Goal: Information Seeking & Learning: Check status

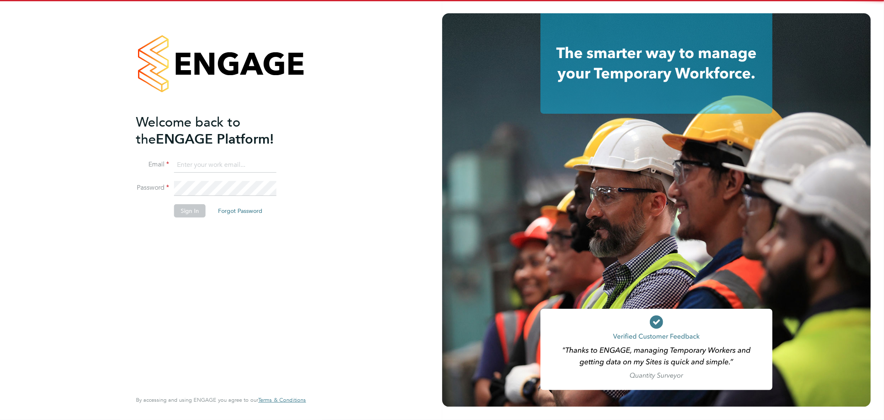
click at [198, 162] on input at bounding box center [225, 165] width 102 height 15
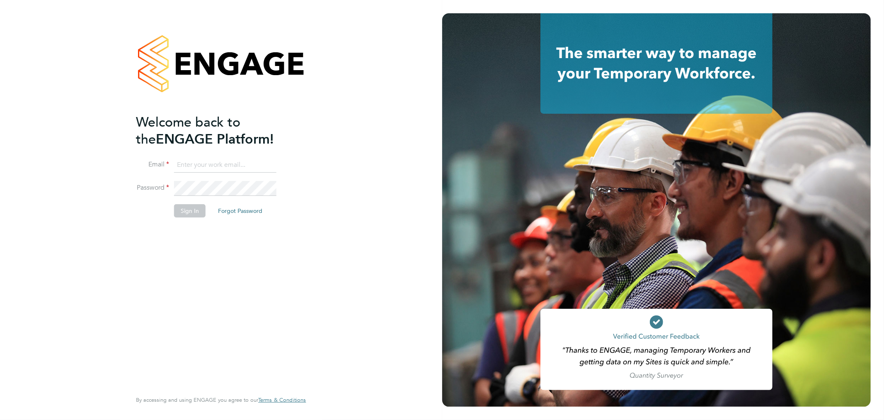
type input "rhyscook@buildingcareersuk.com"
click at [199, 212] on button "Sign In" at bounding box center [190, 210] width 32 height 13
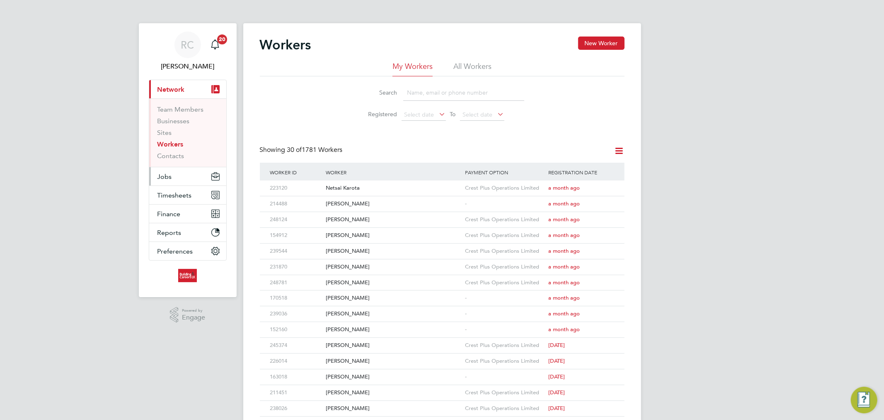
click at [177, 175] on button "Jobs" at bounding box center [187, 176] width 77 height 18
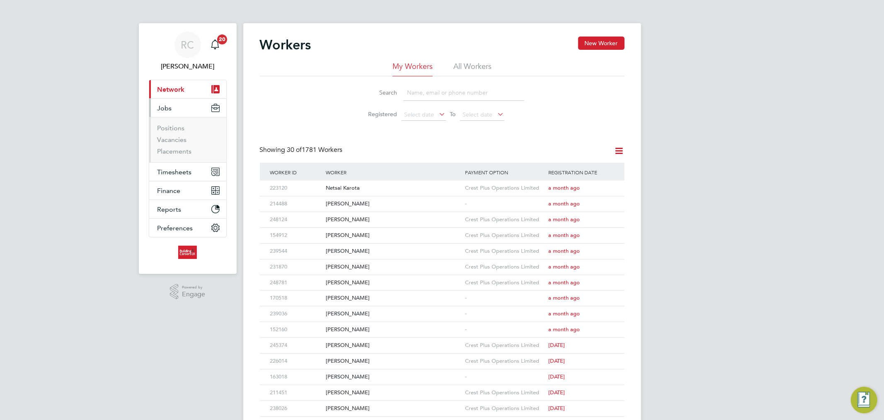
click at [167, 144] on li "Vacancies" at bounding box center [189, 142] width 62 height 12
click at [167, 142] on link "Vacancies" at bounding box center [172, 140] width 29 height 8
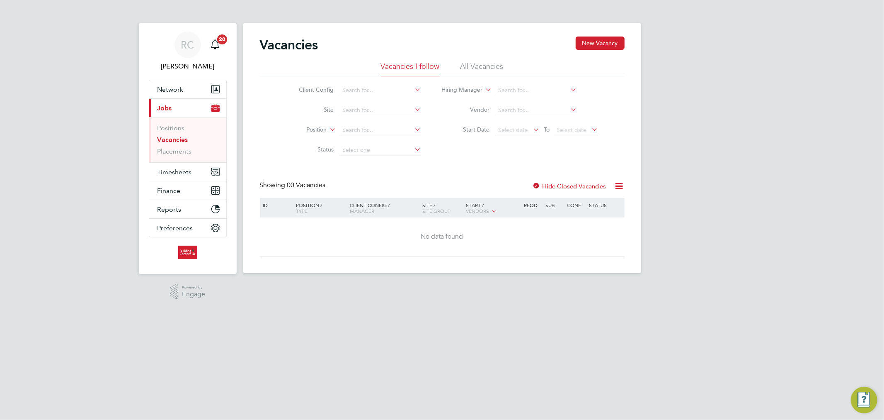
click at [490, 68] on li "All Vacancies" at bounding box center [482, 68] width 43 height 15
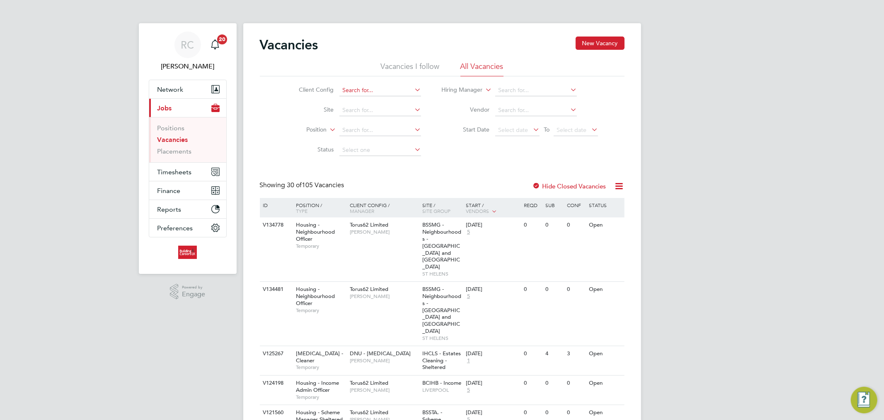
click at [358, 86] on input at bounding box center [381, 91] width 82 height 12
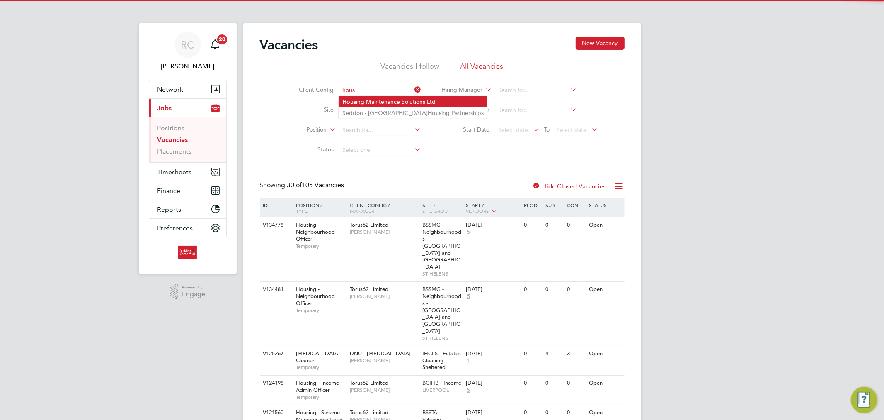
click at [367, 96] on li "Hous ing Maintenance Solutions Ltd" at bounding box center [413, 101] width 148 height 11
type input "Housing Maintenance Solutions Ltd"
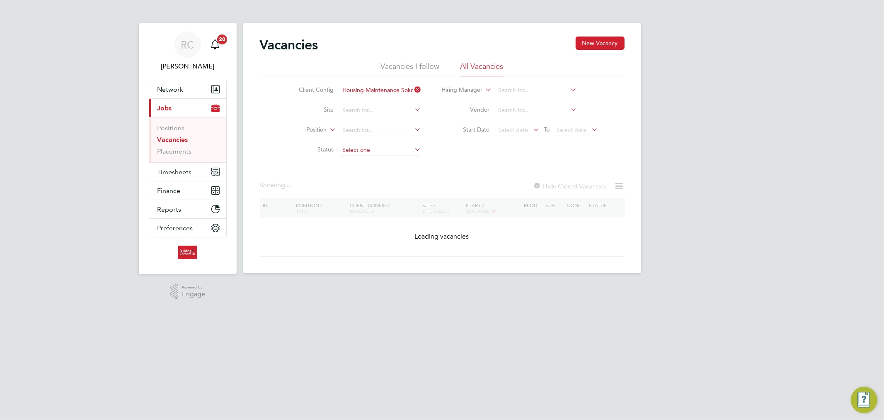
click at [367, 148] on input at bounding box center [381, 150] width 82 height 12
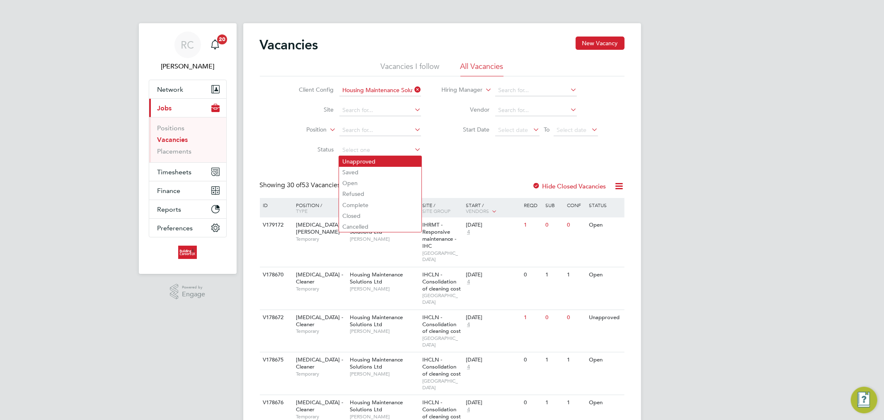
click at [373, 161] on li "Unapproved" at bounding box center [380, 161] width 83 height 11
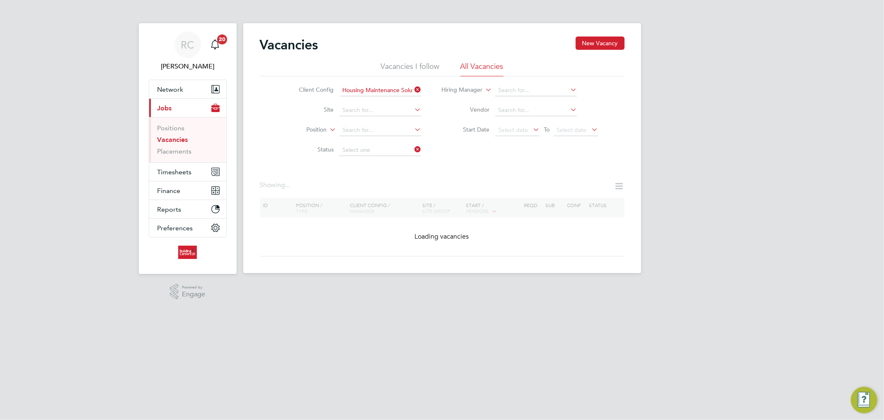
type input "Unapproved"
click at [375, 150] on input at bounding box center [381, 150] width 82 height 12
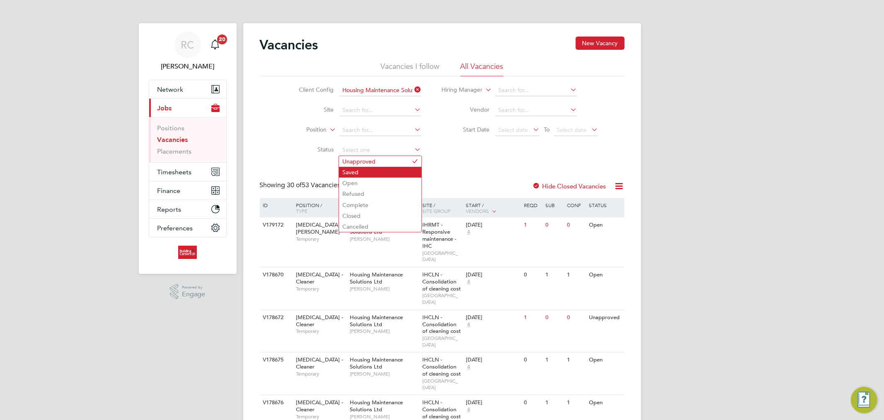
click at [360, 176] on li "Saved" at bounding box center [380, 172] width 83 height 11
type input "Saved"
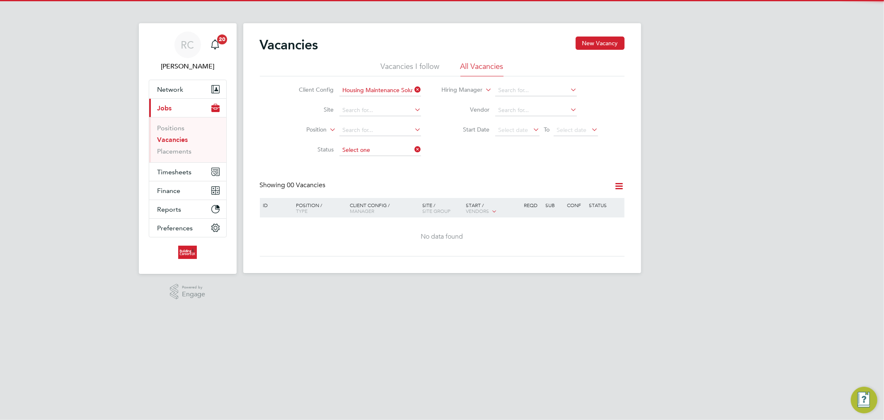
click at [360, 146] on input at bounding box center [381, 150] width 82 height 12
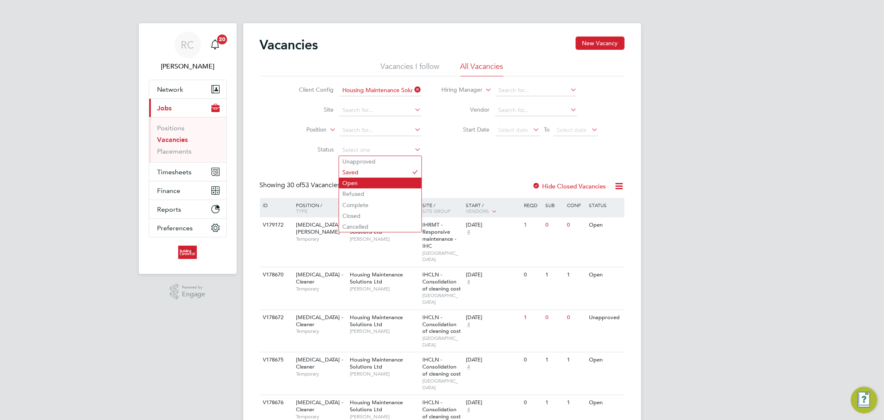
click at [359, 184] on li "Open" at bounding box center [380, 182] width 83 height 11
type input "Open"
